Goal: Browse casually: Explore the website without a specific task or goal

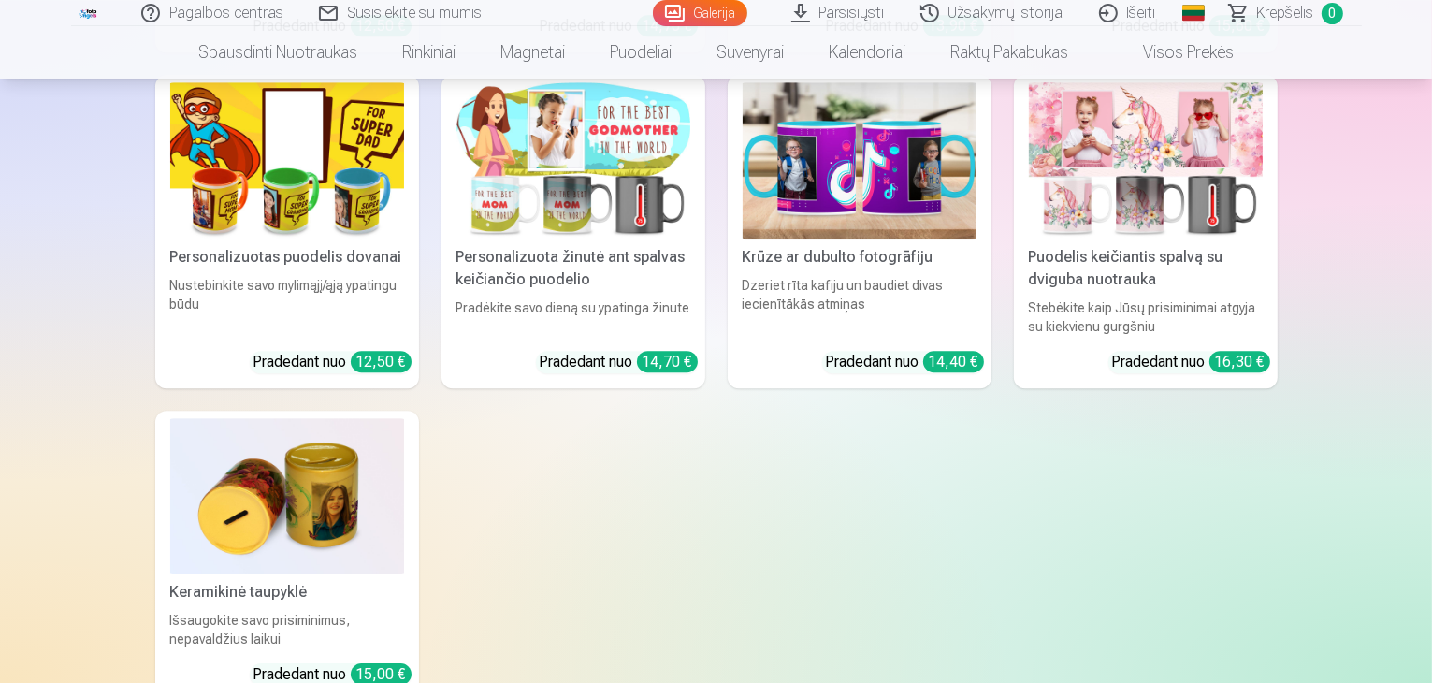
scroll to position [5519, 0]
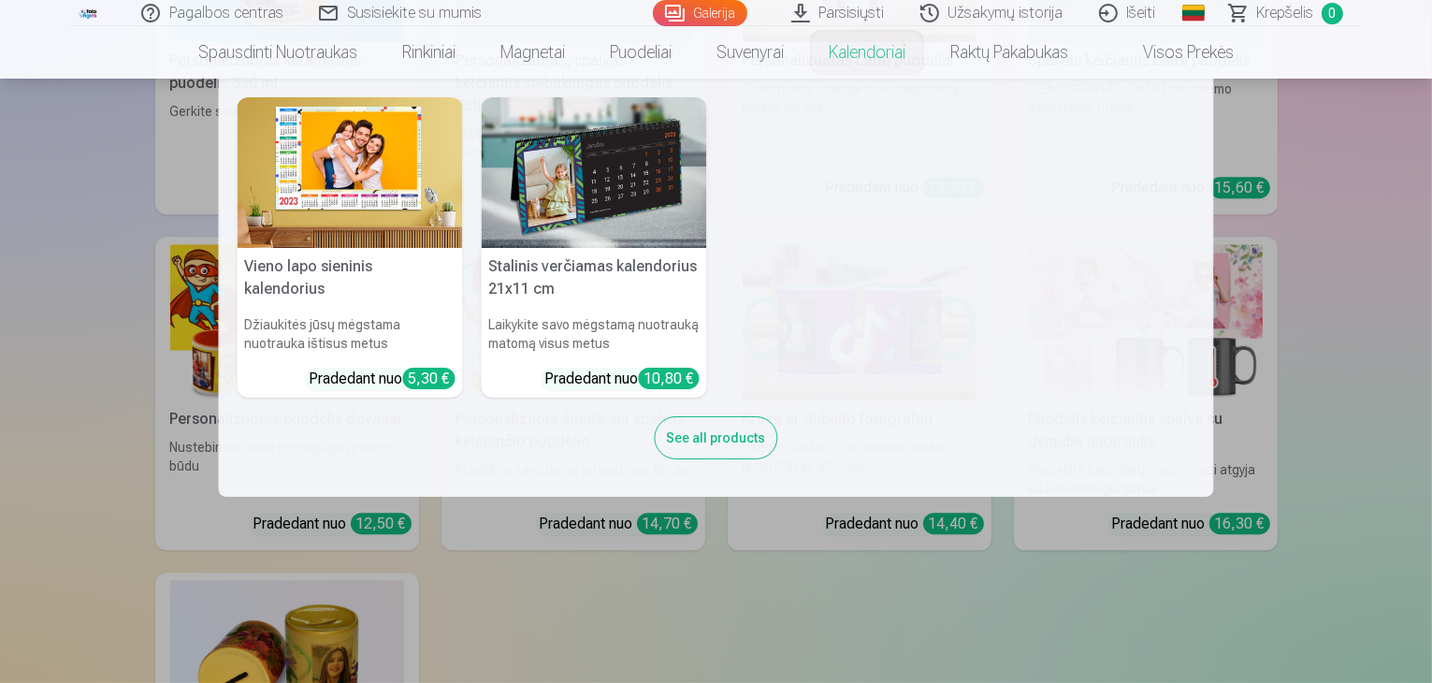
click at [1362, 234] on nav "Vieno lapo sieninis [PERSON_NAME] jūsų mėgstama nuotrauka ištisus metus Pradeda…" at bounding box center [716, 288] width 1432 height 418
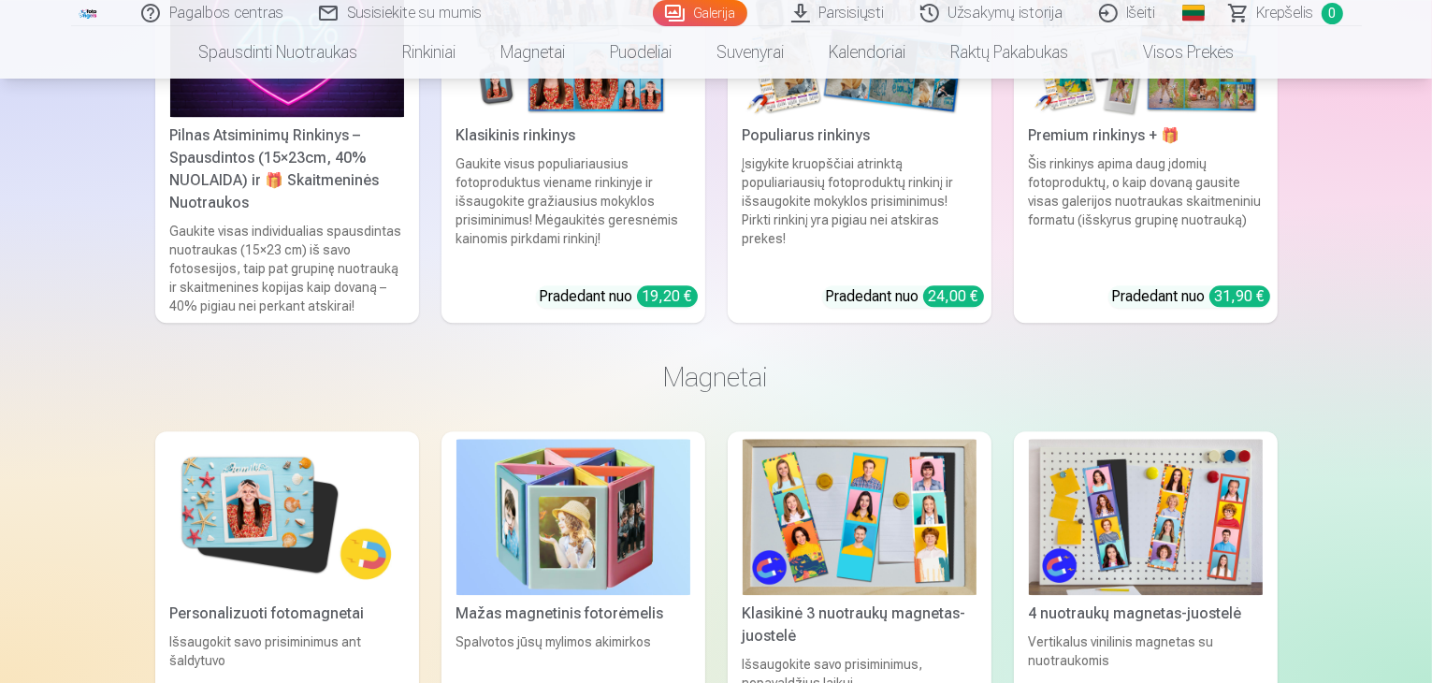
scroll to position [4303, 0]
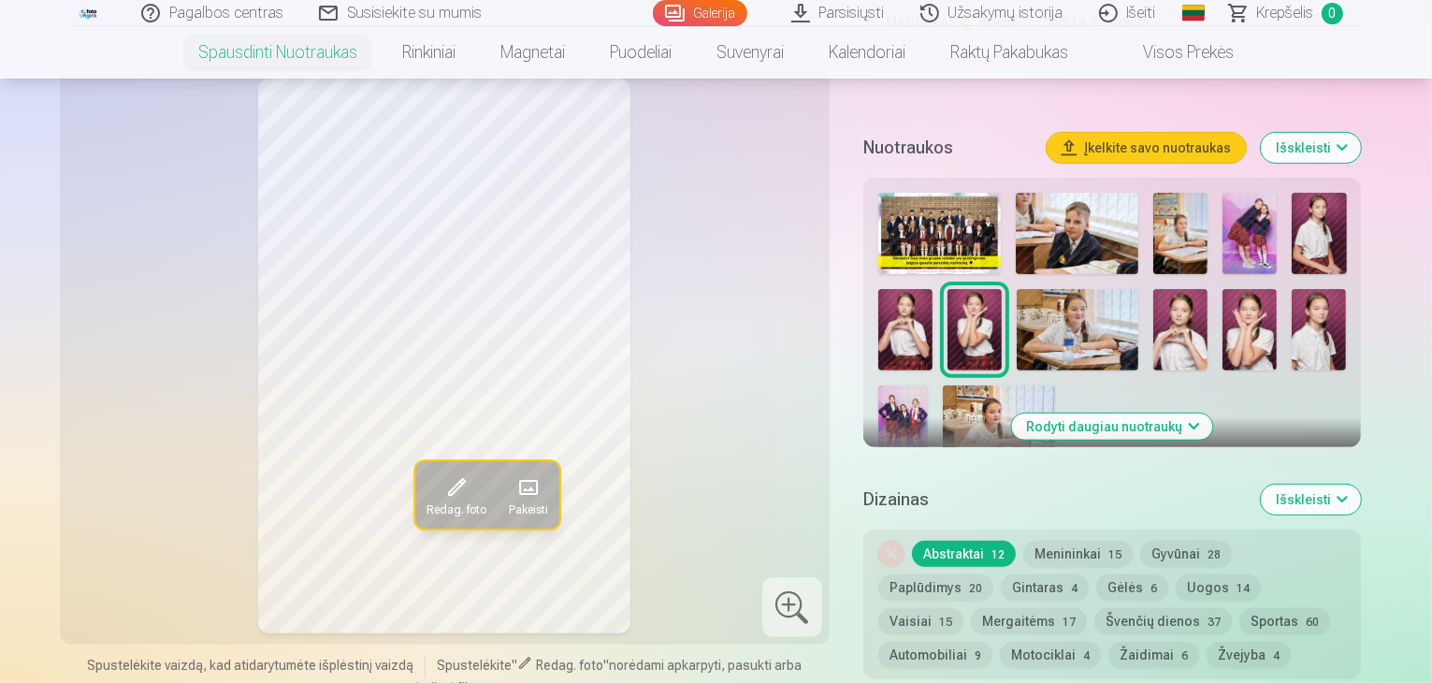
scroll to position [561, 0]
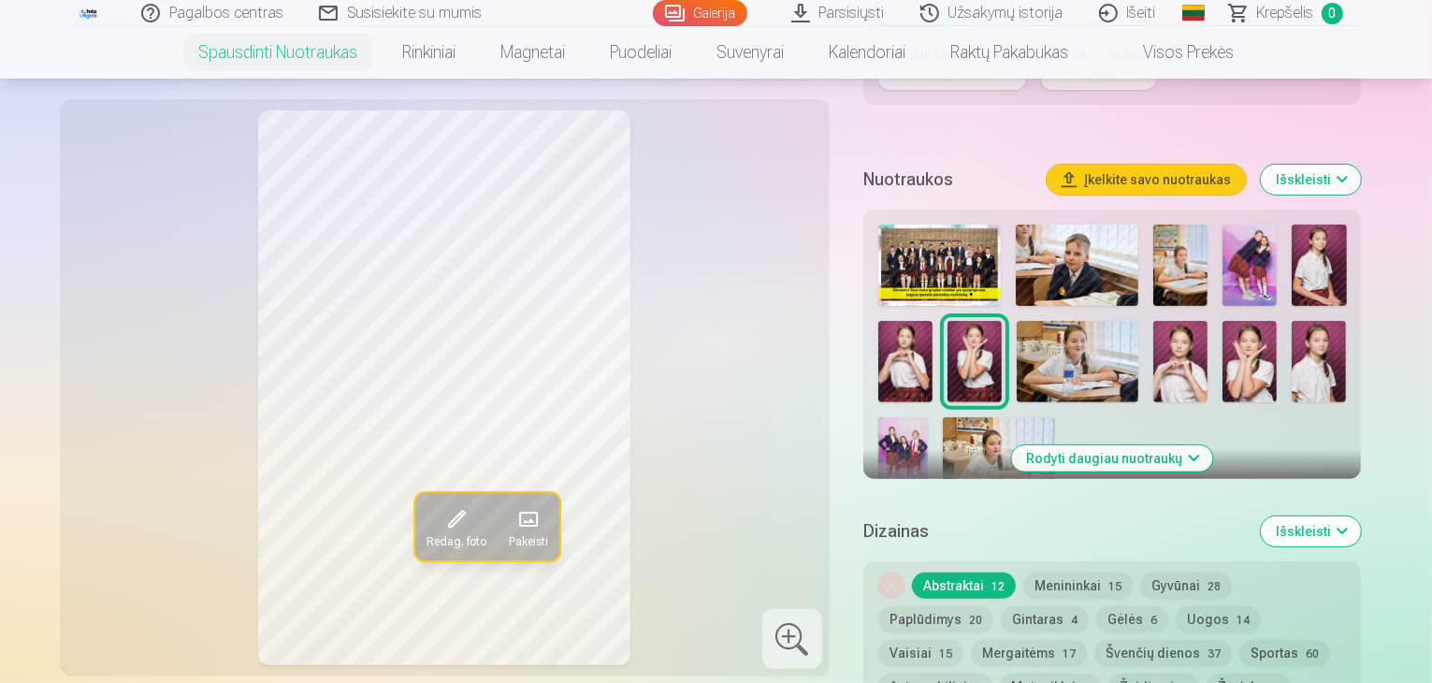
click at [1242, 239] on img at bounding box center [1250, 265] width 54 height 81
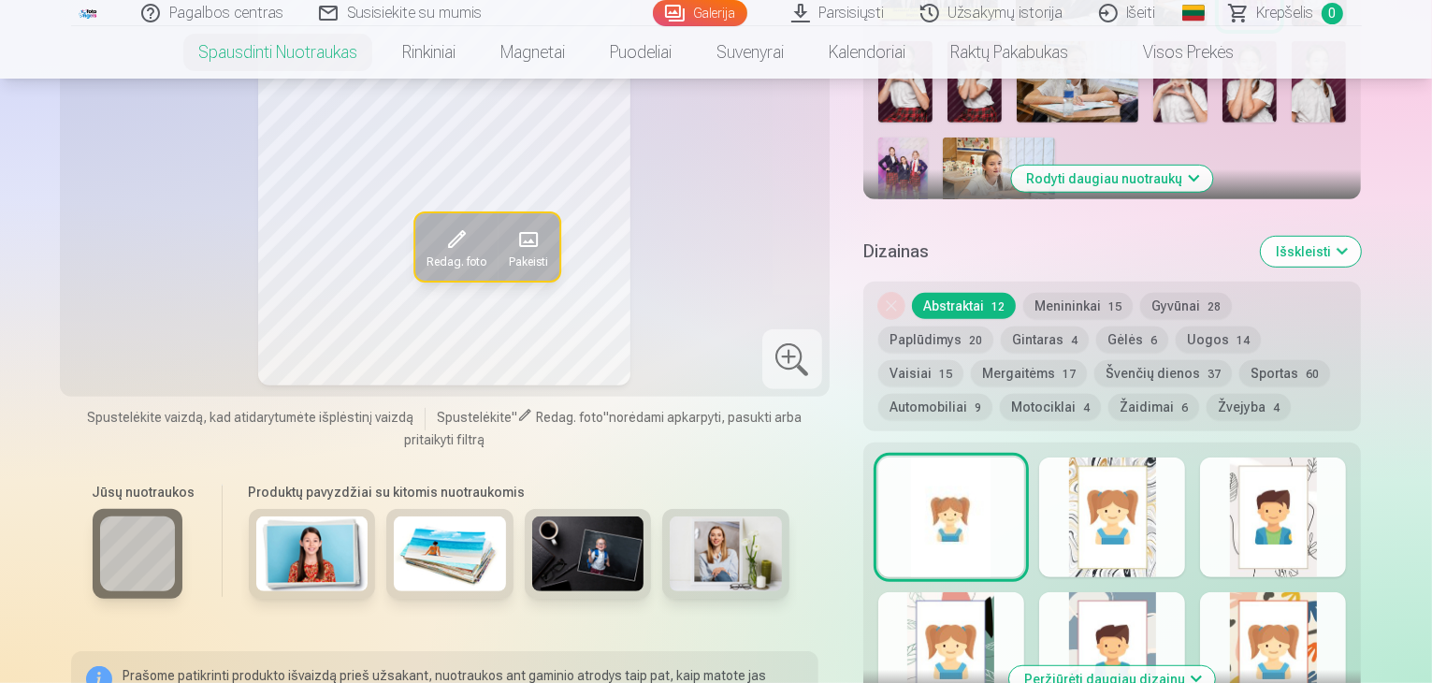
scroll to position [842, 0]
click at [1168, 525] on div at bounding box center [1112, 517] width 146 height 120
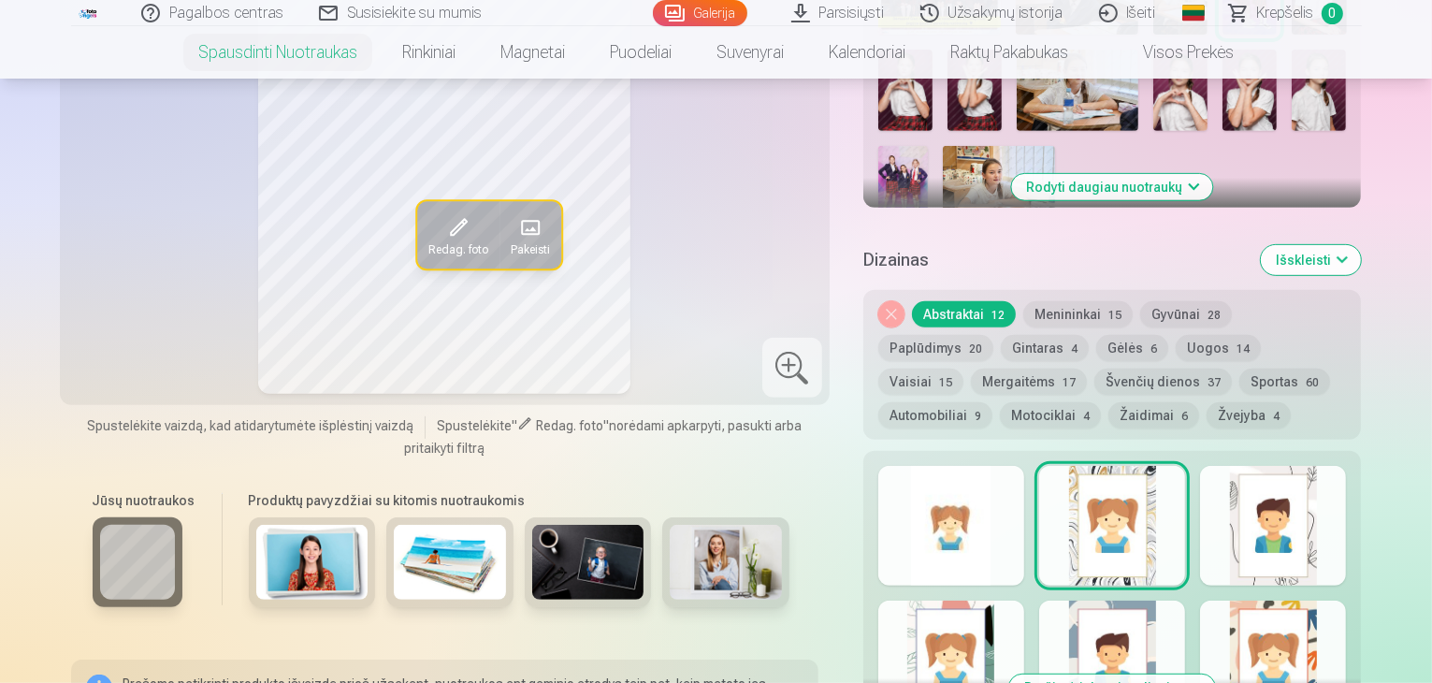
scroll to position [935, 0]
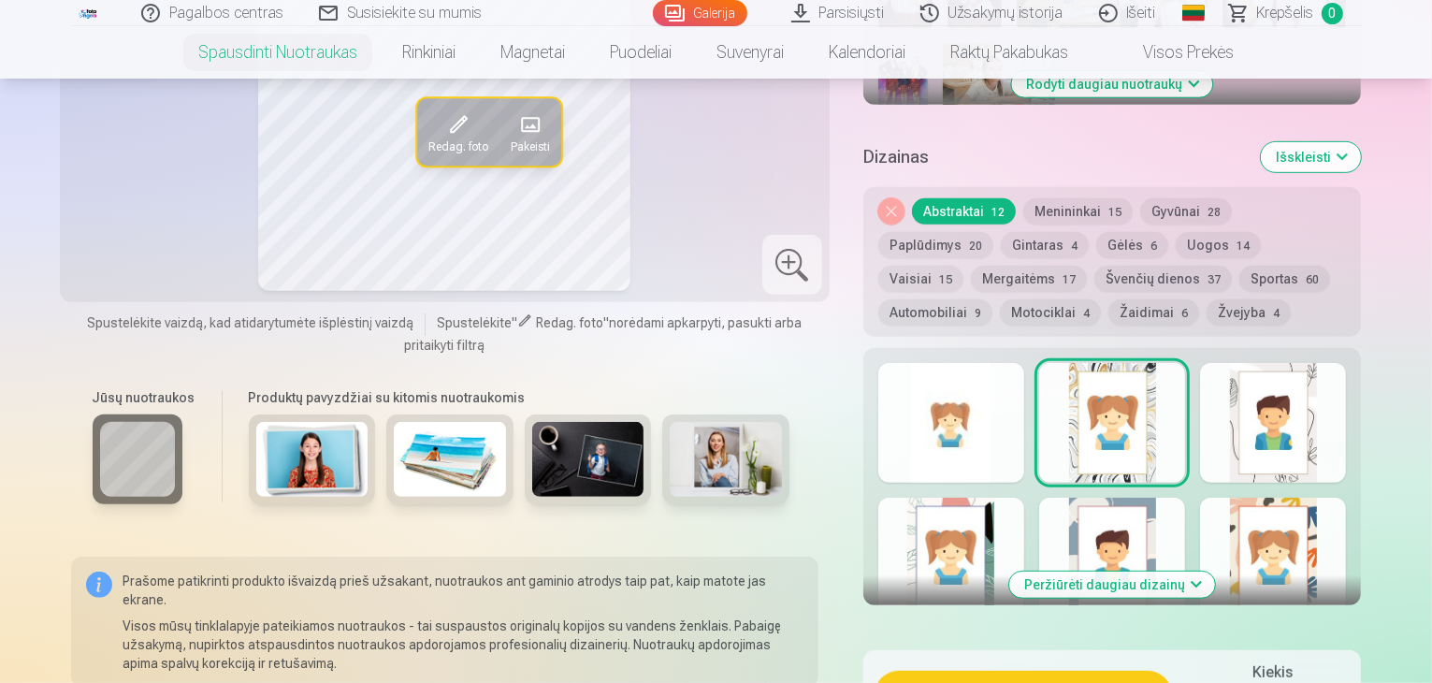
click at [1013, 419] on div at bounding box center [951, 423] width 146 height 120
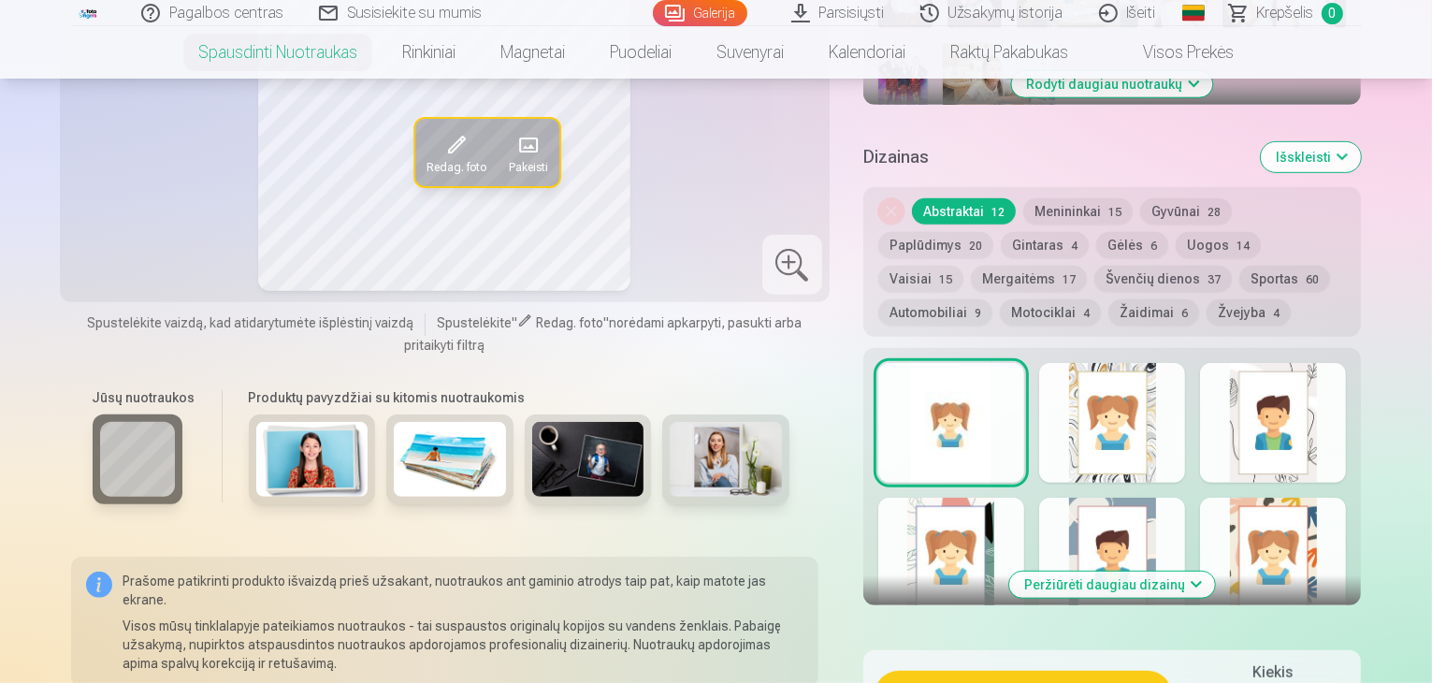
scroll to position [468, 0]
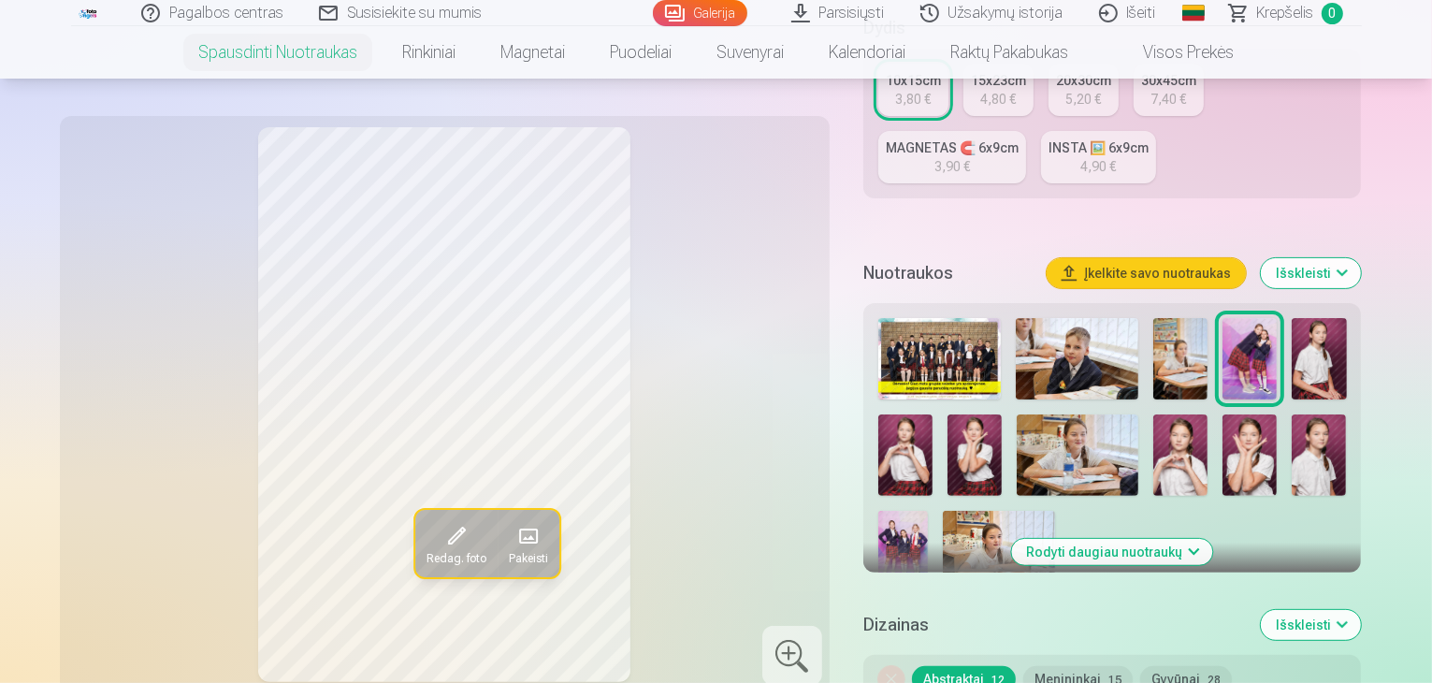
click at [1156, 540] on button "Rodyti daugiau nuotraukų" at bounding box center [1112, 552] width 201 height 26
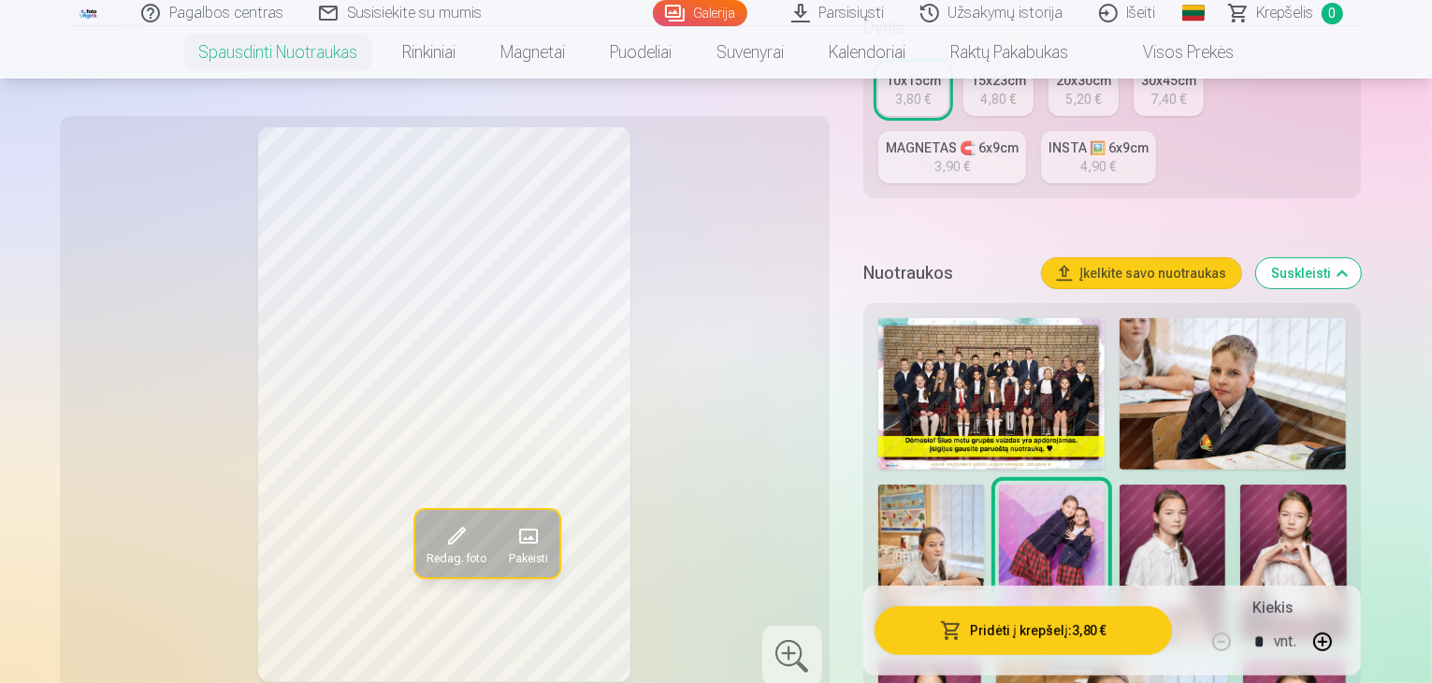
click at [1015, 362] on img at bounding box center [991, 394] width 226 height 152
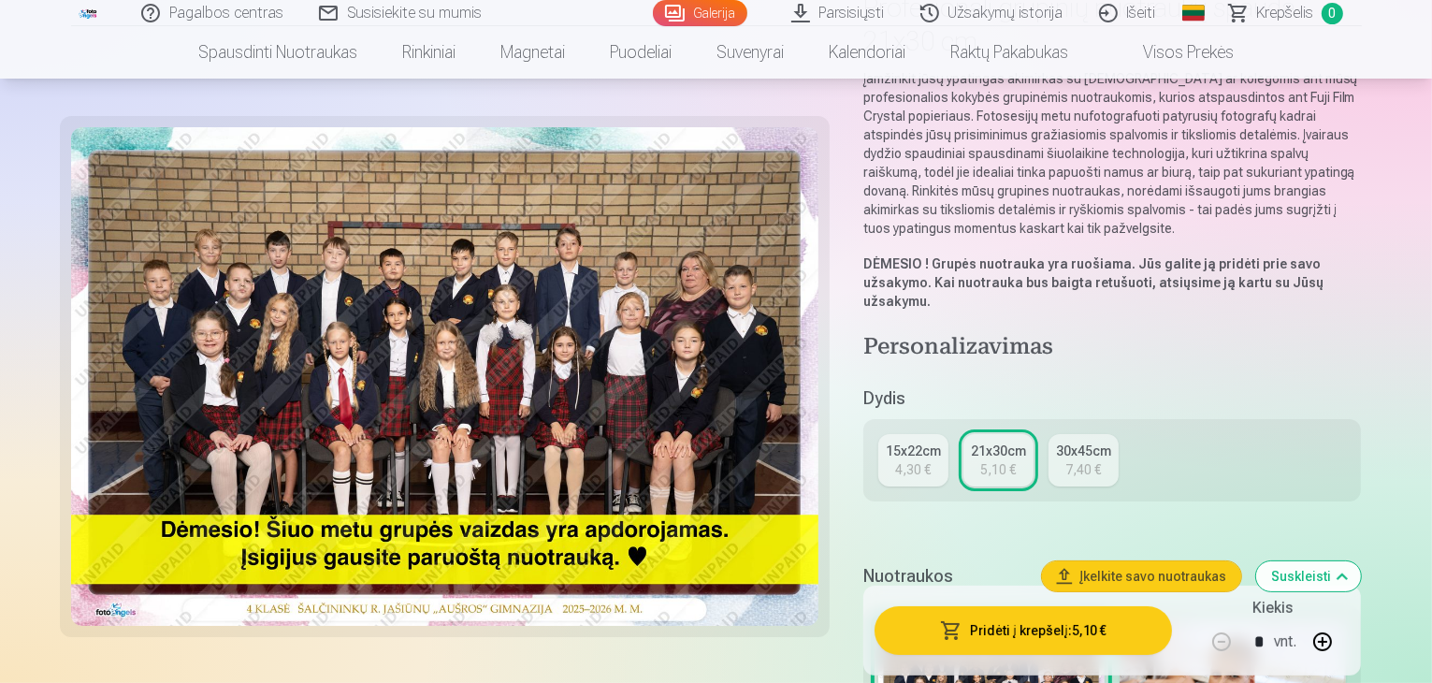
scroll to position [281, 0]
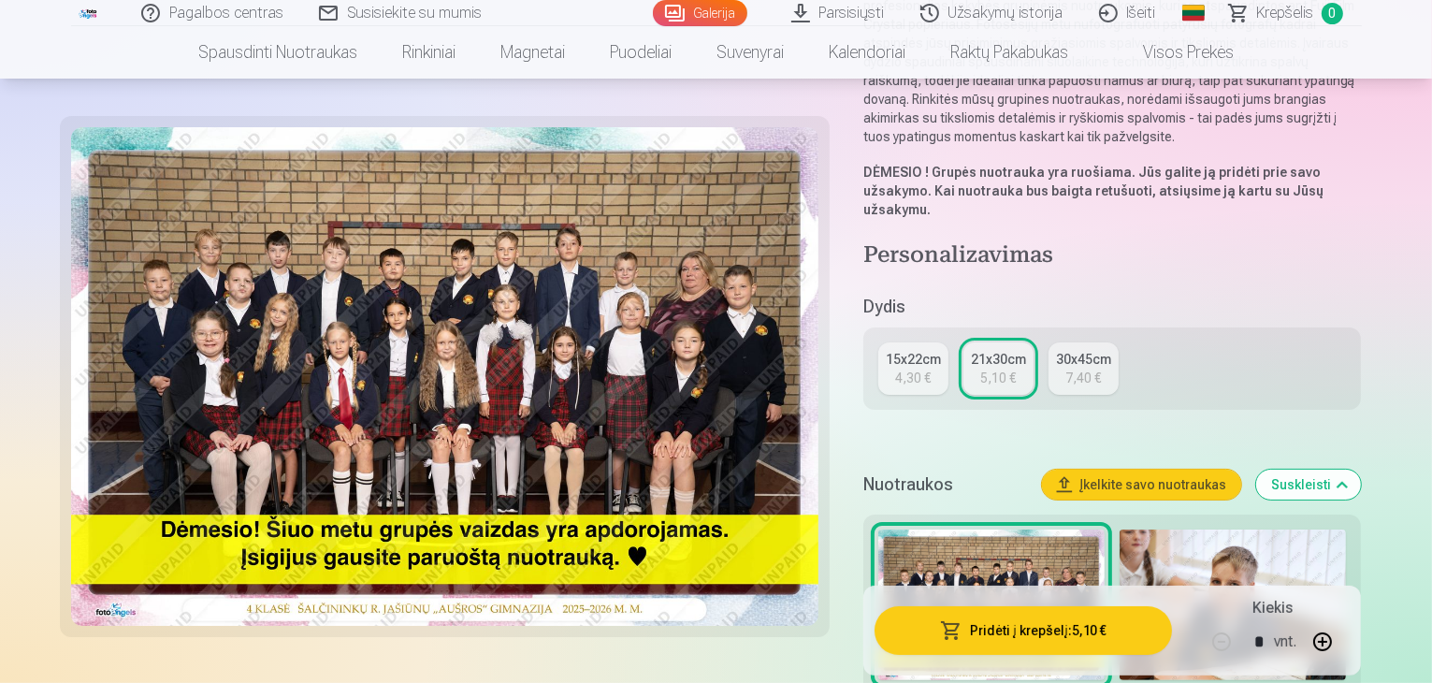
click at [929, 369] on div "4,30 €" at bounding box center [913, 378] width 36 height 19
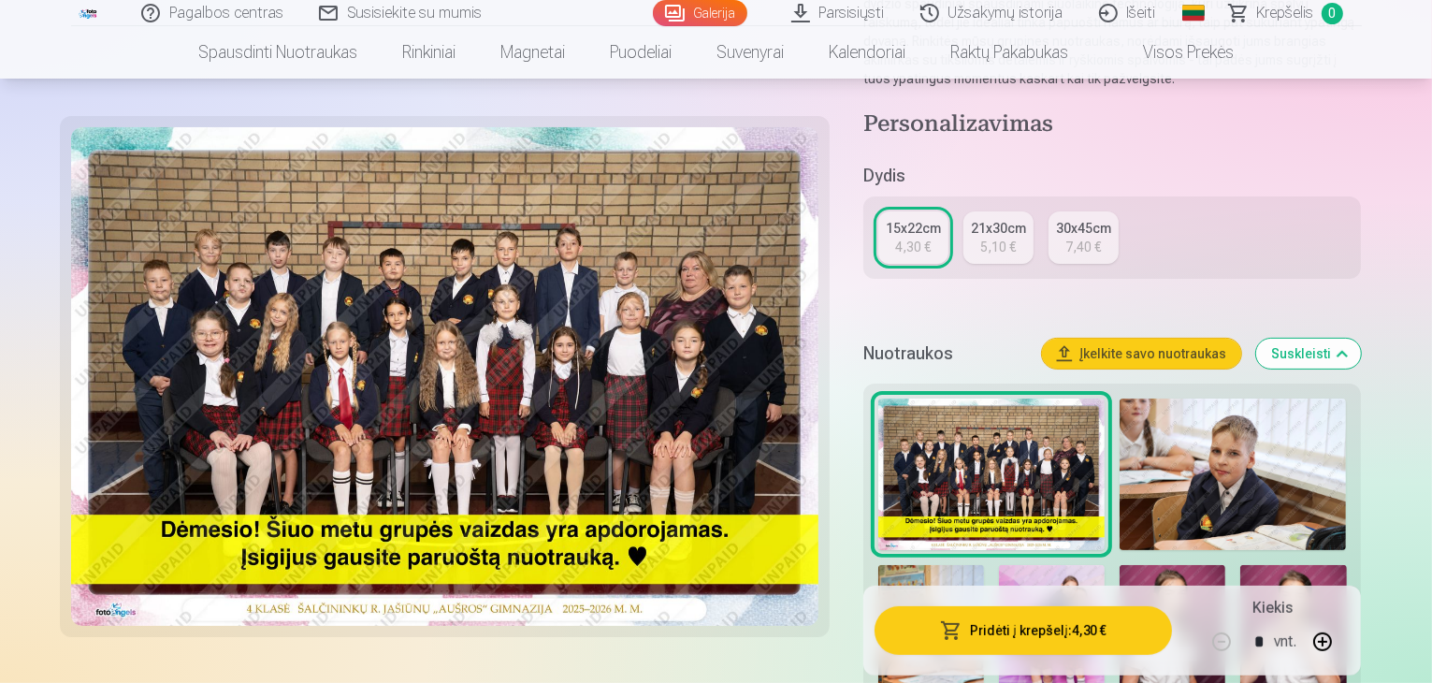
scroll to position [187, 0]
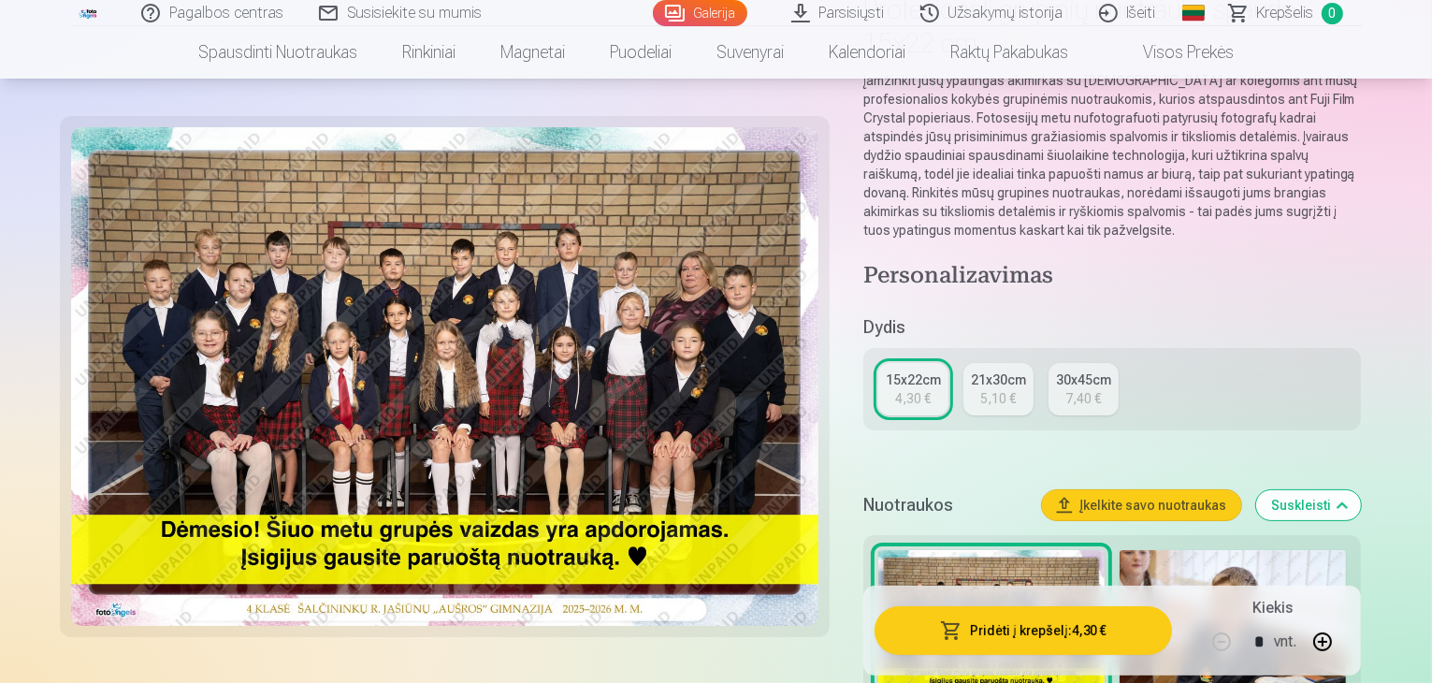
click at [1115, 363] on link "30x45cm 7,40 €" at bounding box center [1084, 389] width 70 height 52
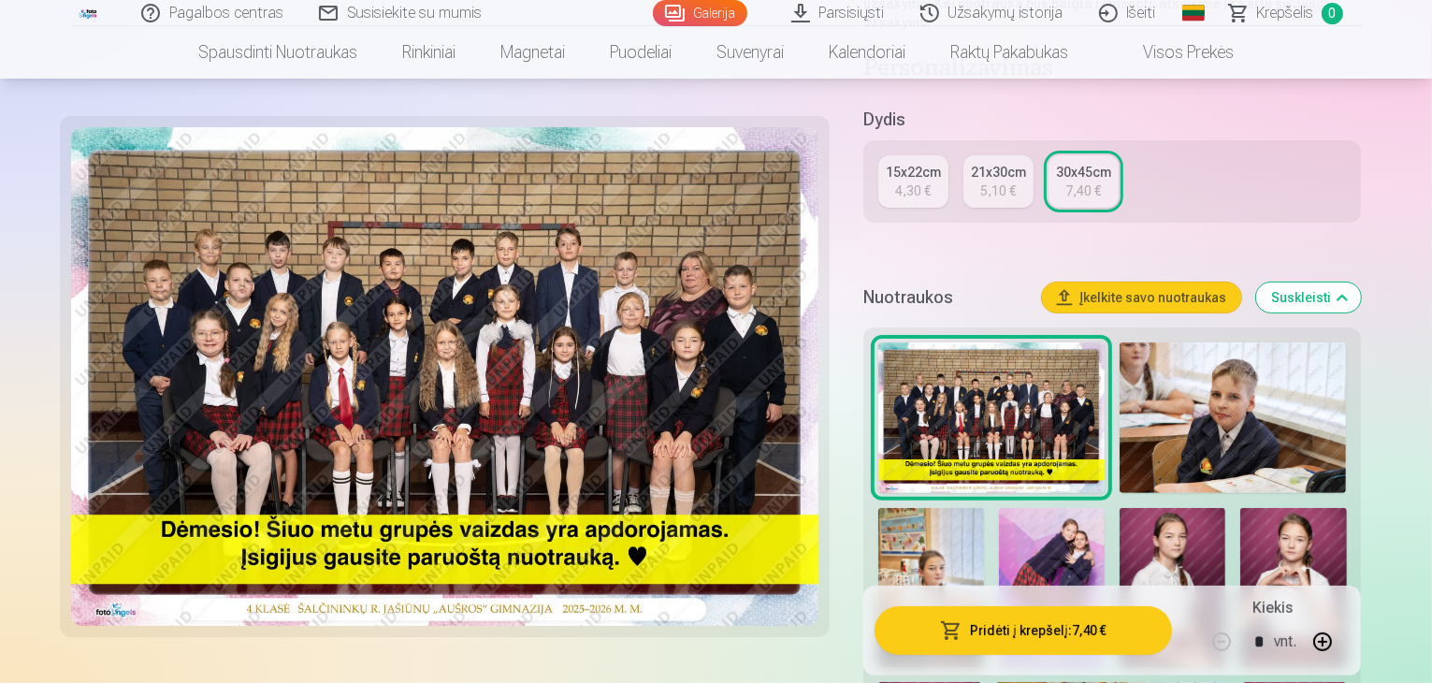
scroll to position [374, 0]
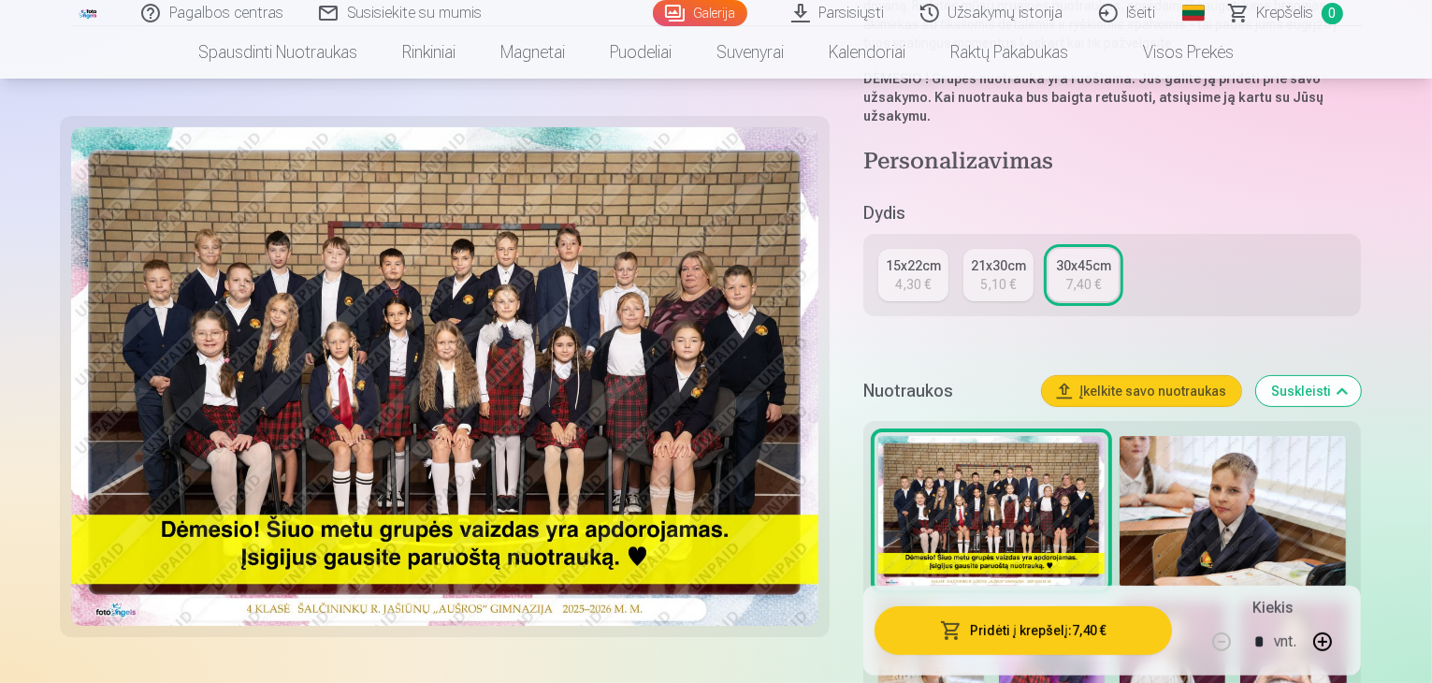
click at [936, 256] on div "15x22cm" at bounding box center [913, 265] width 55 height 19
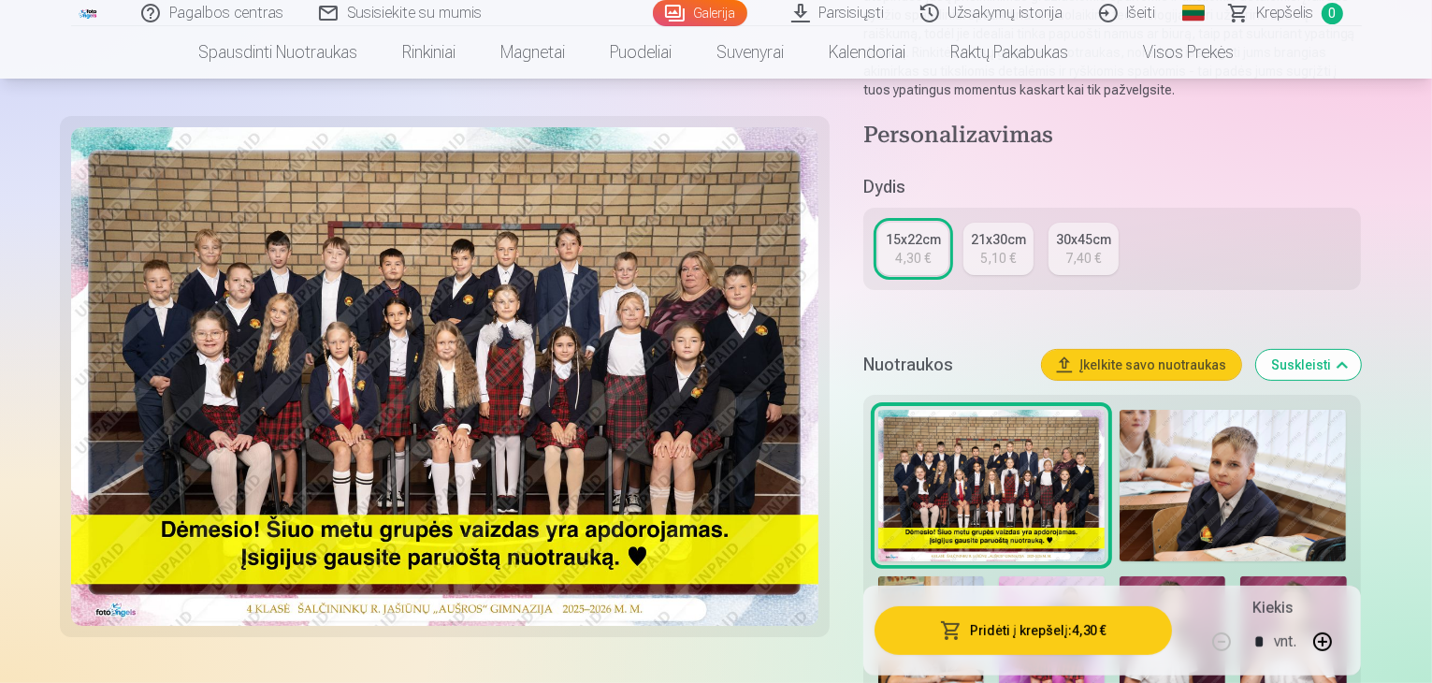
scroll to position [374, 0]
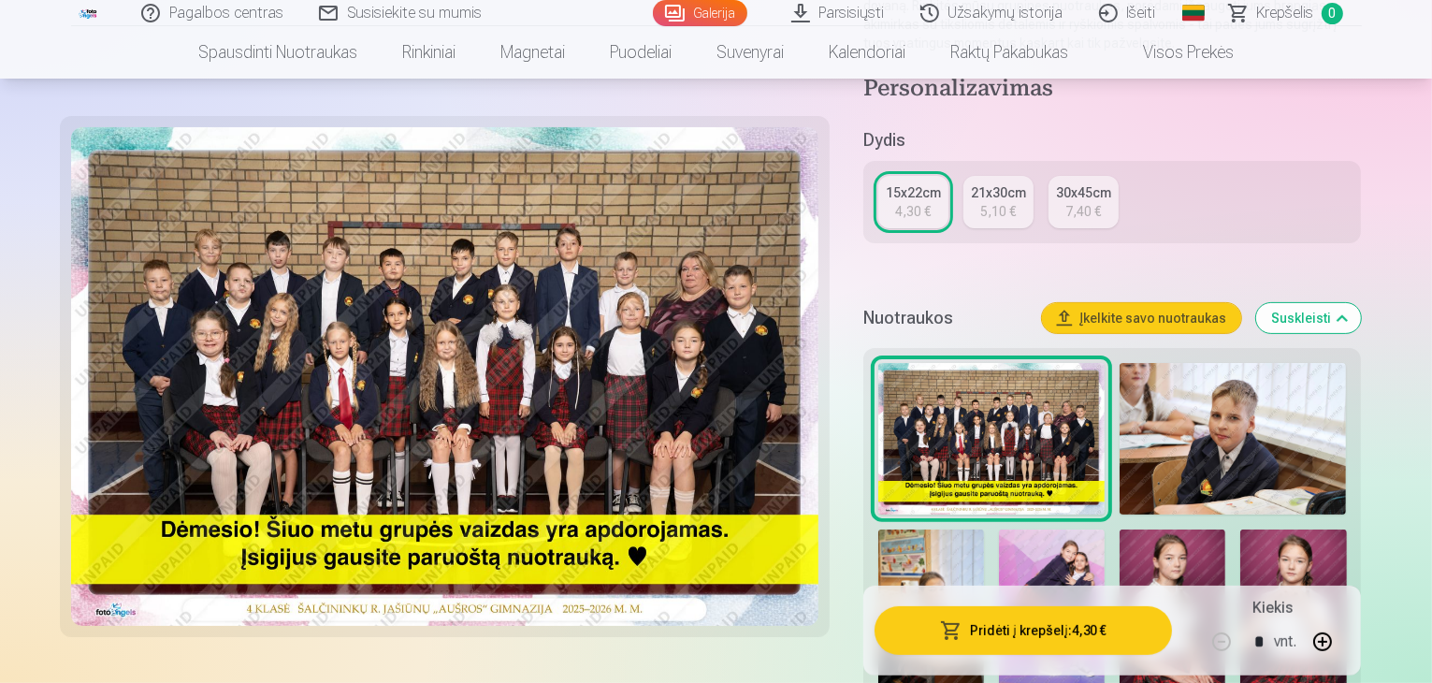
click at [850, 10] on link "Parsisiųsti" at bounding box center [839, 13] width 129 height 26
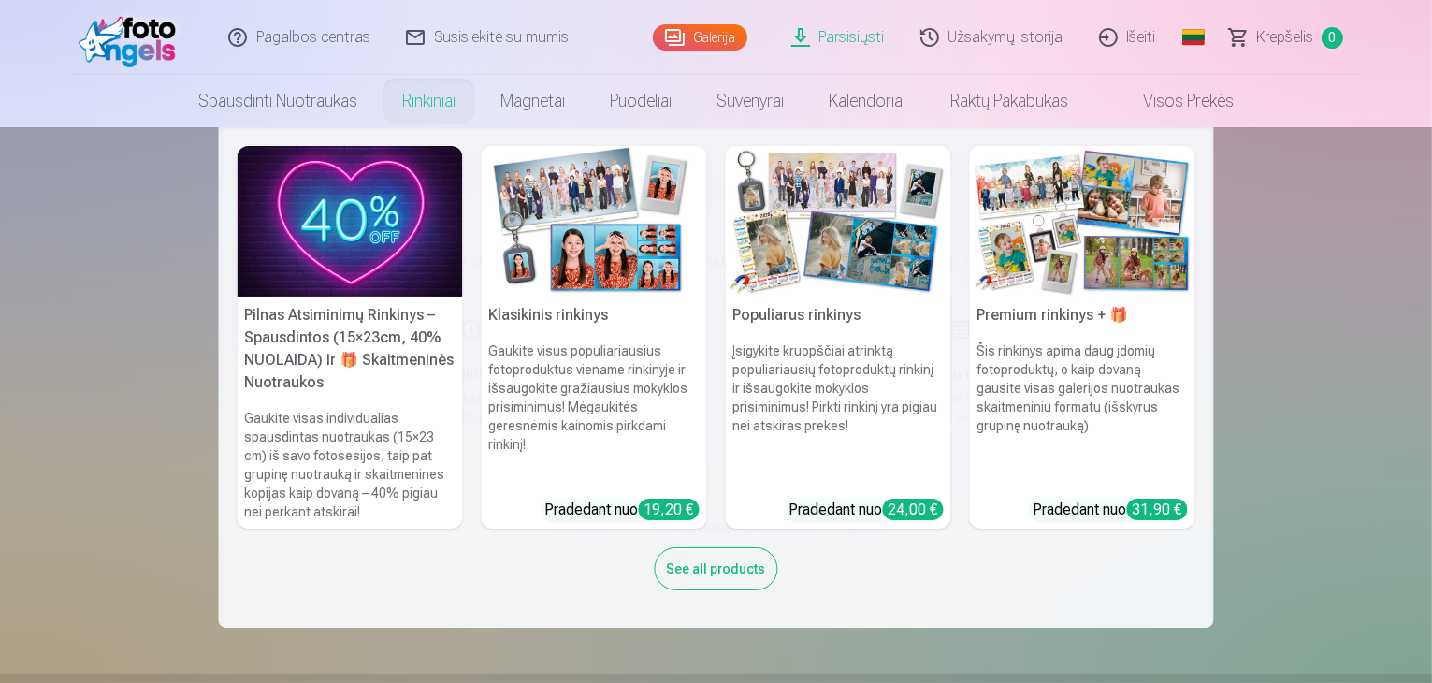
click at [1070, 514] on link "Premium rinkinys + 🎁 Šis rinkinys apima daug įdomių fotoproduktų, o kaip dovaną…" at bounding box center [1082, 337] width 225 height 383
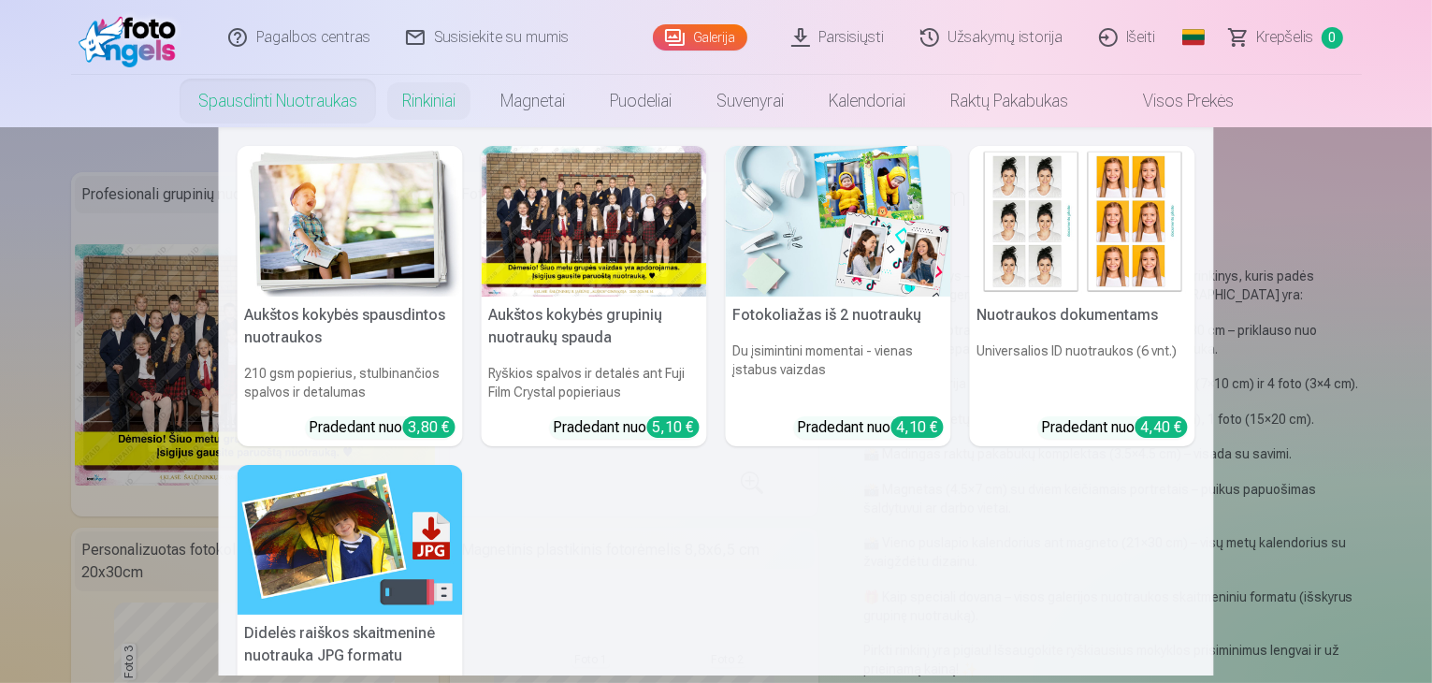
click at [326, 104] on link "Spausdinti nuotraukas" at bounding box center [278, 101] width 204 height 52
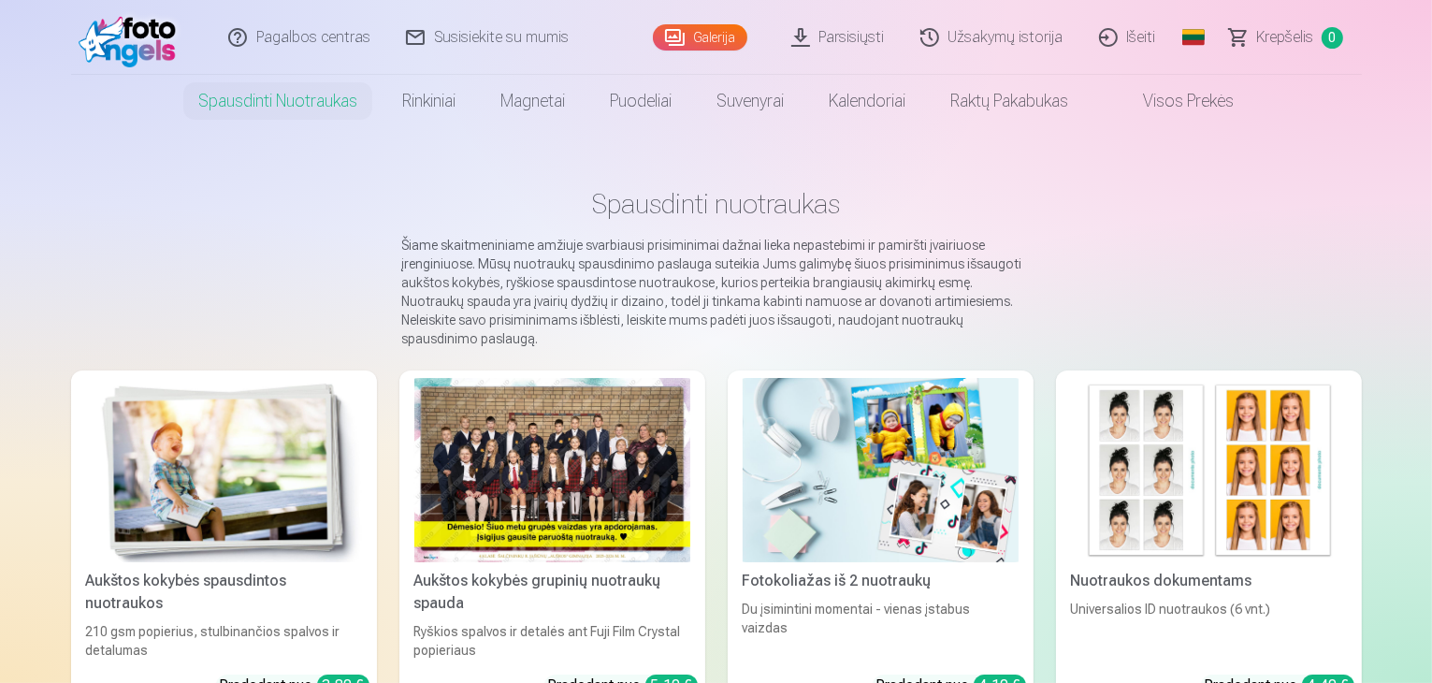
click at [1207, 104] on link "Visos prekės" at bounding box center [1174, 101] width 166 height 52
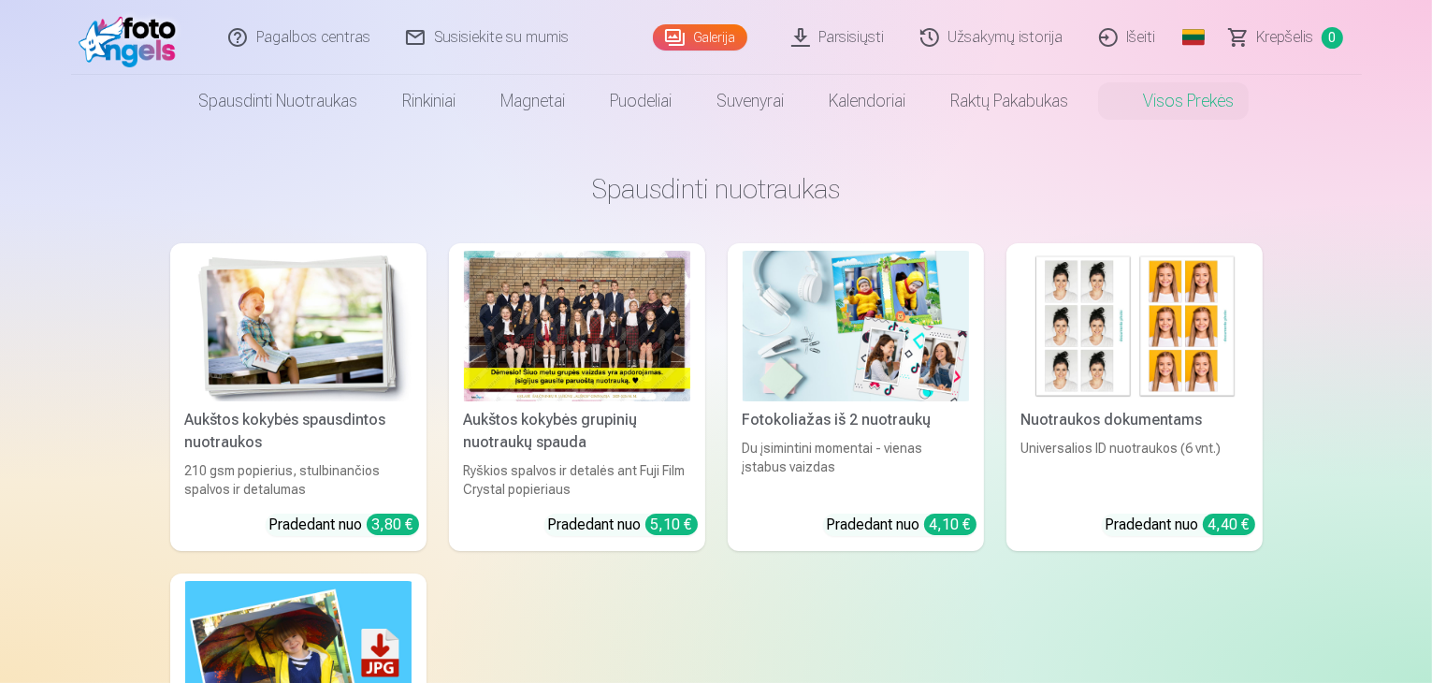
click at [1160, 426] on div "Nuotraukos dokumentams" at bounding box center [1134, 420] width 241 height 22
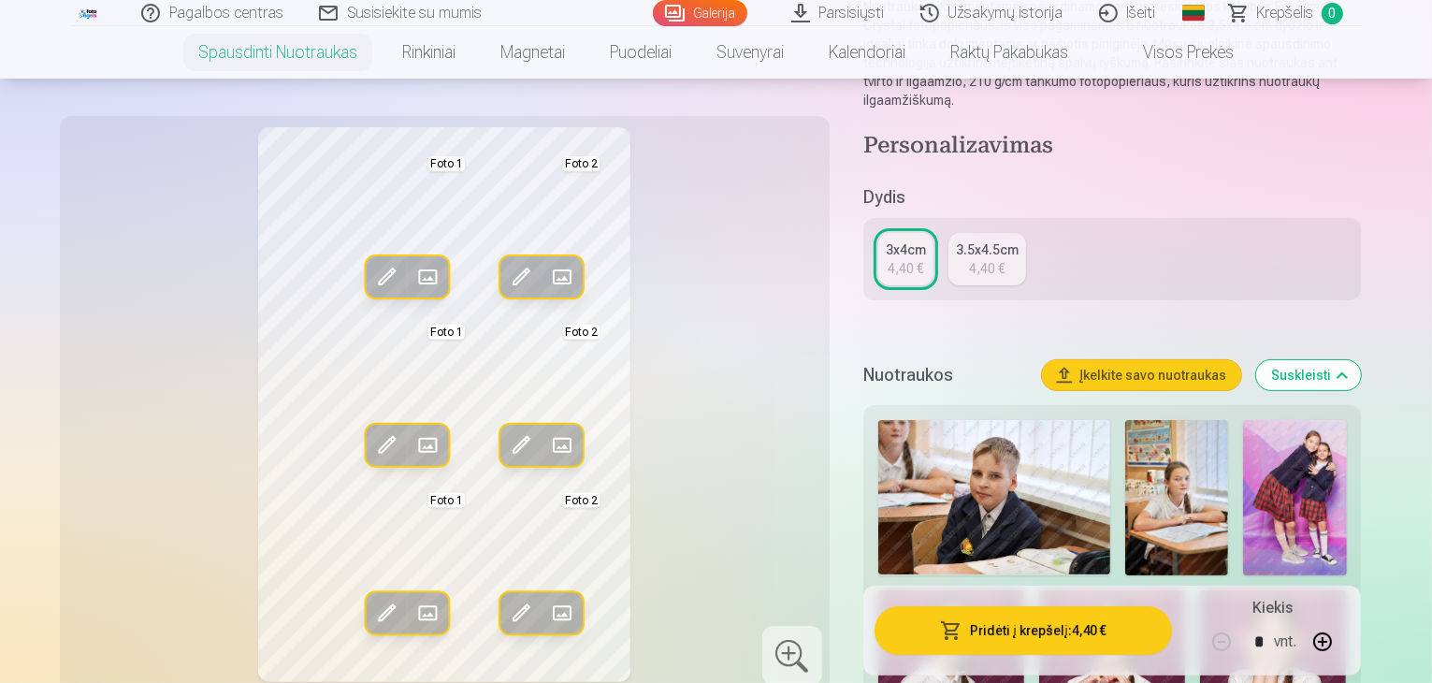
scroll to position [468, 0]
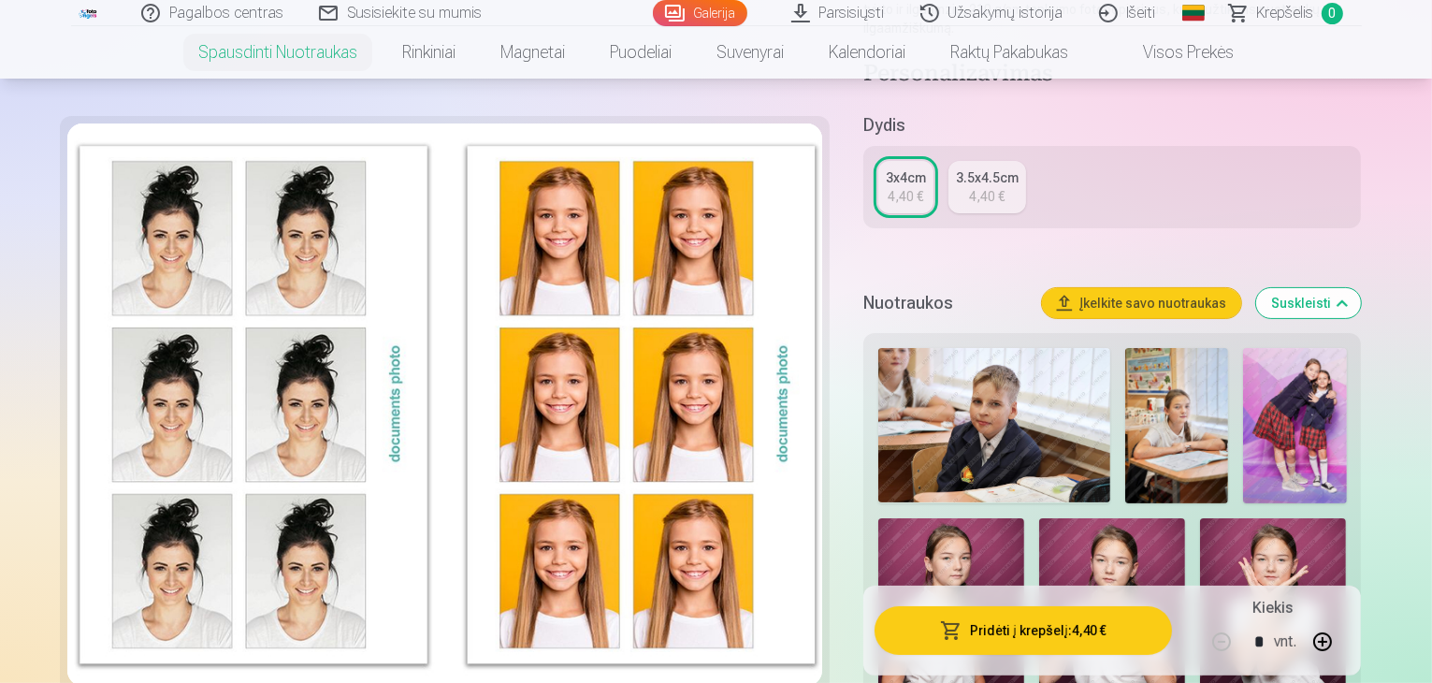
scroll to position [0, 0]
